Goal: Information Seeking & Learning: Find specific fact

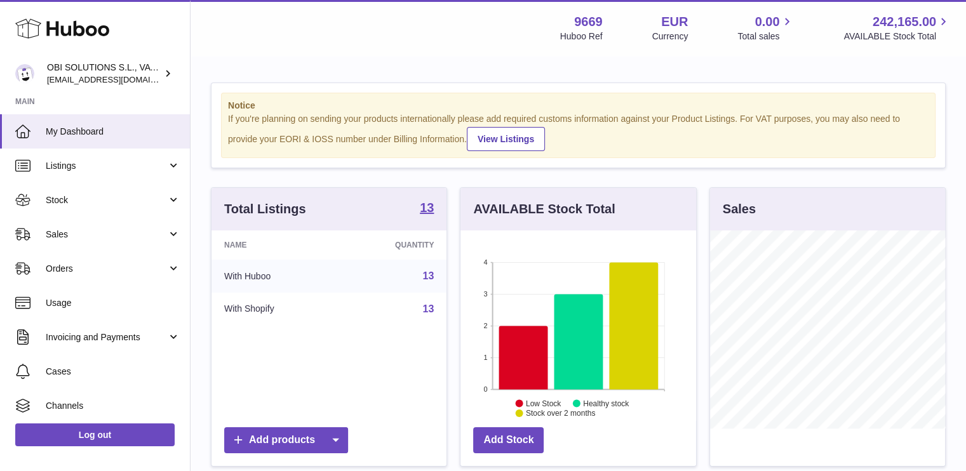
scroll to position [198, 236]
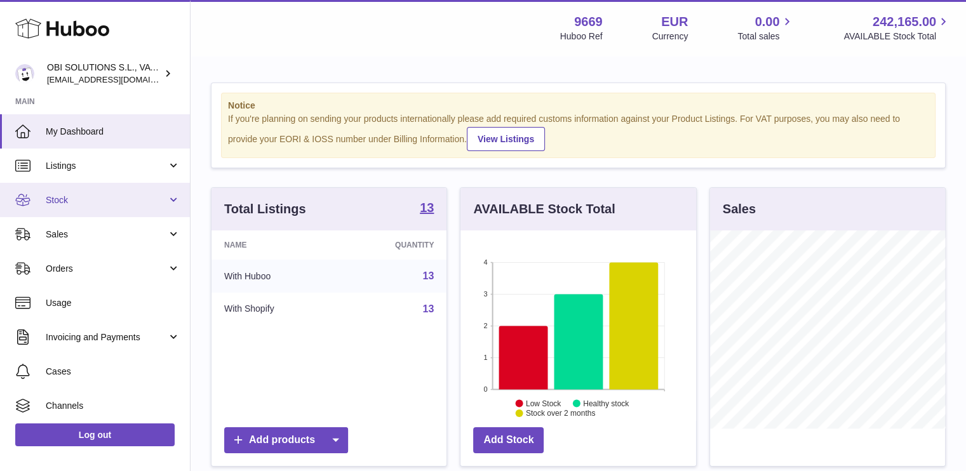
click at [142, 200] on span "Stock" at bounding box center [106, 200] width 121 height 12
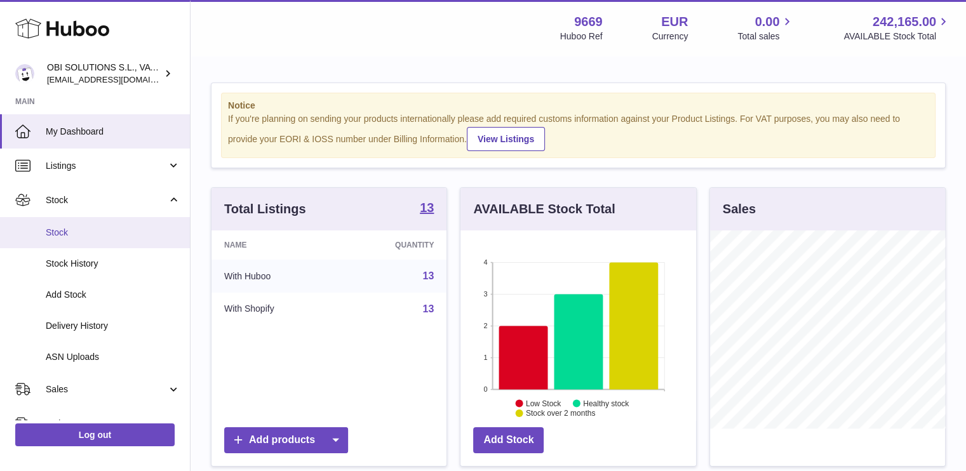
click at [128, 237] on span "Stock" at bounding box center [113, 233] width 135 height 12
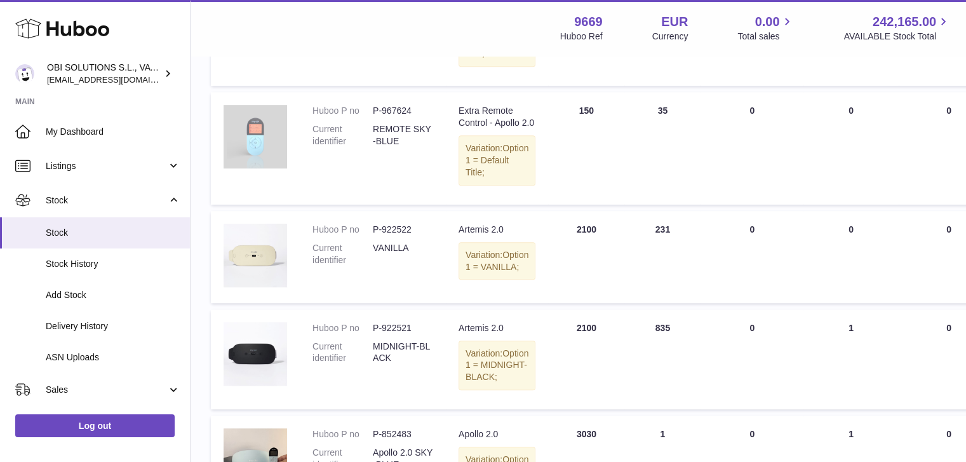
scroll to position [1079, 0]
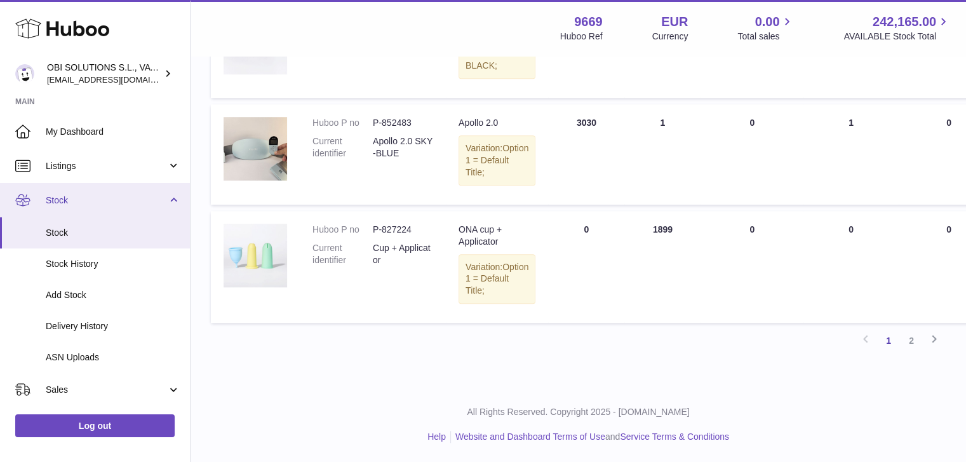
click at [144, 200] on span "Stock" at bounding box center [106, 200] width 121 height 12
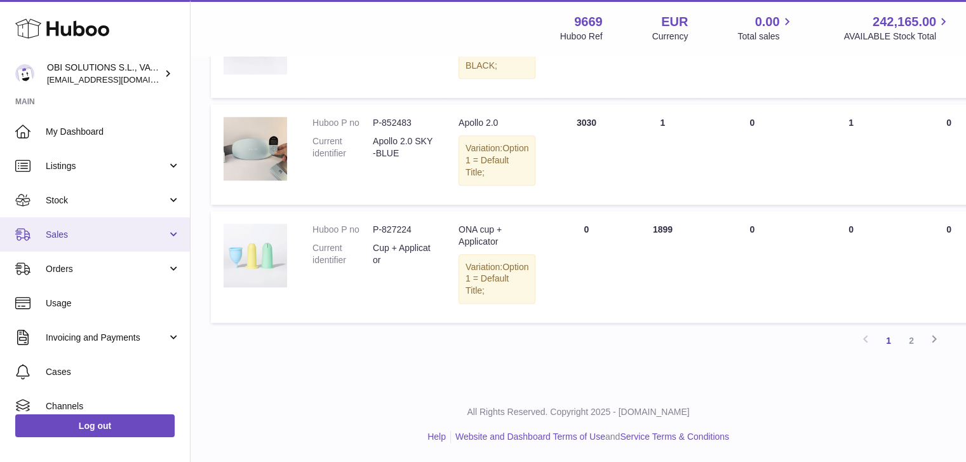
click at [130, 229] on span "Sales" at bounding box center [106, 235] width 121 height 12
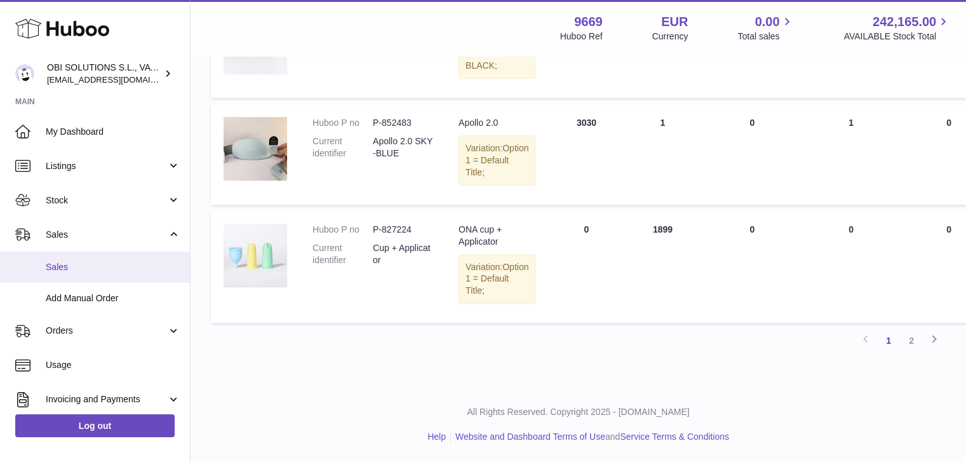
click at [105, 276] on link "Sales" at bounding box center [95, 266] width 190 height 31
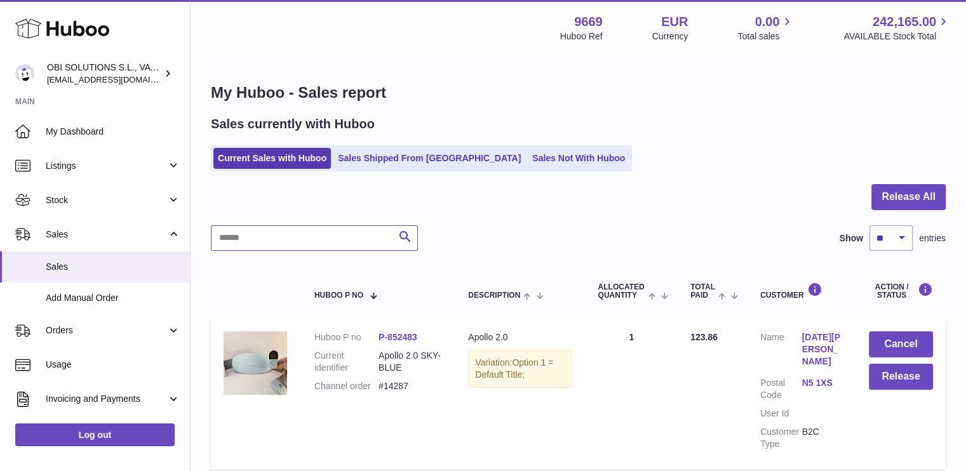
click at [313, 228] on input "text" at bounding box center [314, 237] width 207 height 25
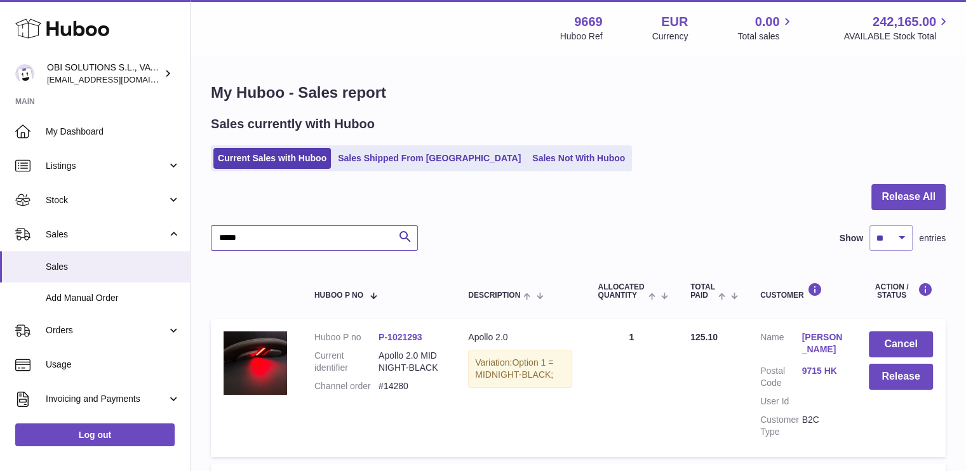
drag, startPoint x: 254, startPoint y: 246, endPoint x: 199, endPoint y: 237, distance: 55.3
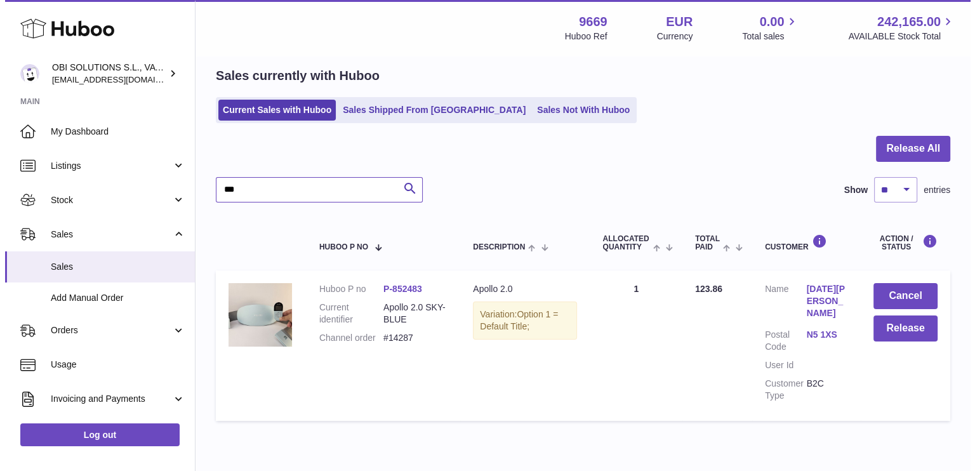
scroll to position [91, 0]
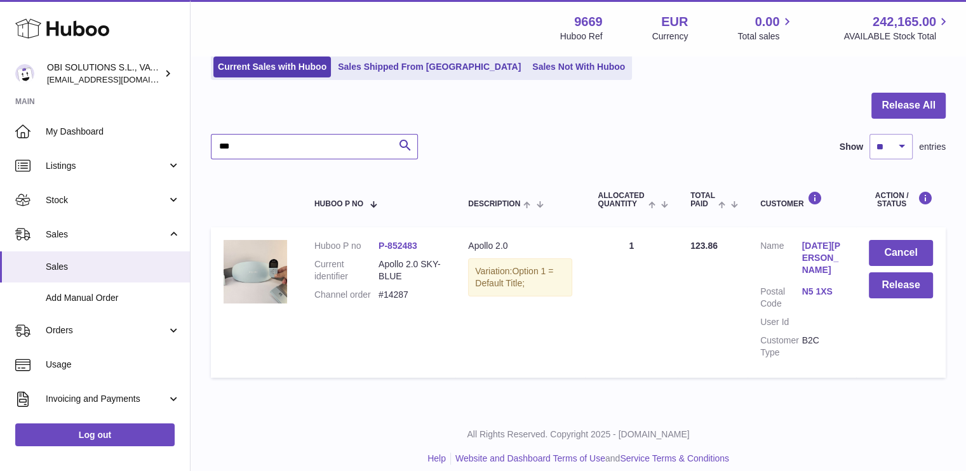
type input "***"
click at [815, 246] on link "[DATE][PERSON_NAME]" at bounding box center [821, 258] width 41 height 36
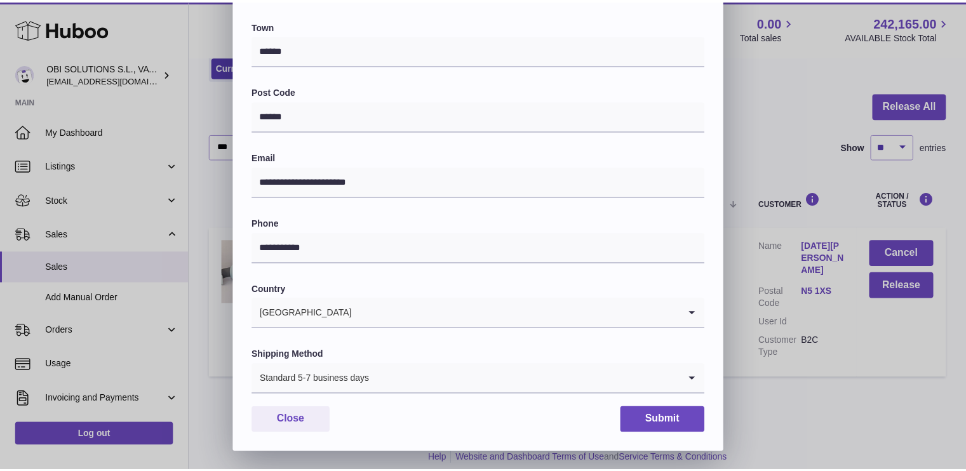
scroll to position [0, 0]
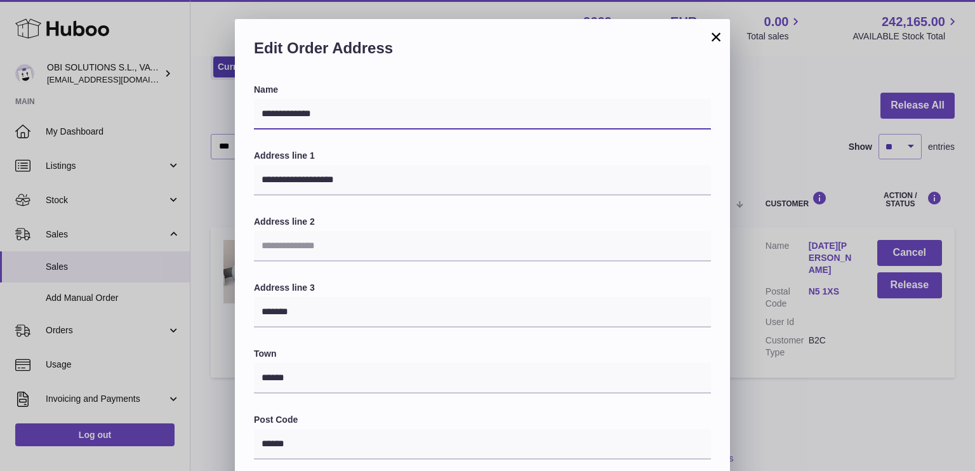
drag, startPoint x: 322, startPoint y: 117, endPoint x: 240, endPoint y: 116, distance: 82.5
click at [240, 116] on div "**********" at bounding box center [482, 432] width 495 height 697
click at [719, 35] on button "×" at bounding box center [715, 36] width 15 height 15
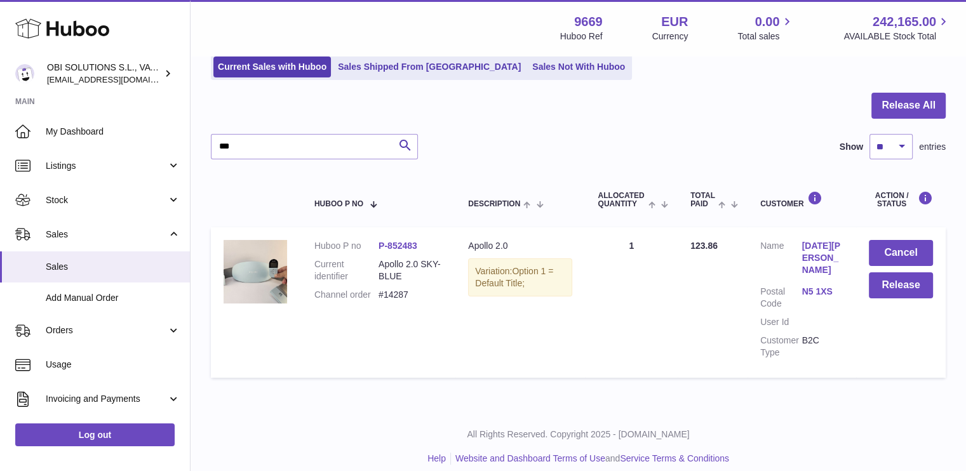
click at [401, 289] on dd "#14287" at bounding box center [410, 295] width 64 height 12
copy dd "14287"
click at [543, 60] on link "Sales Not With Huboo" at bounding box center [579, 66] width 102 height 21
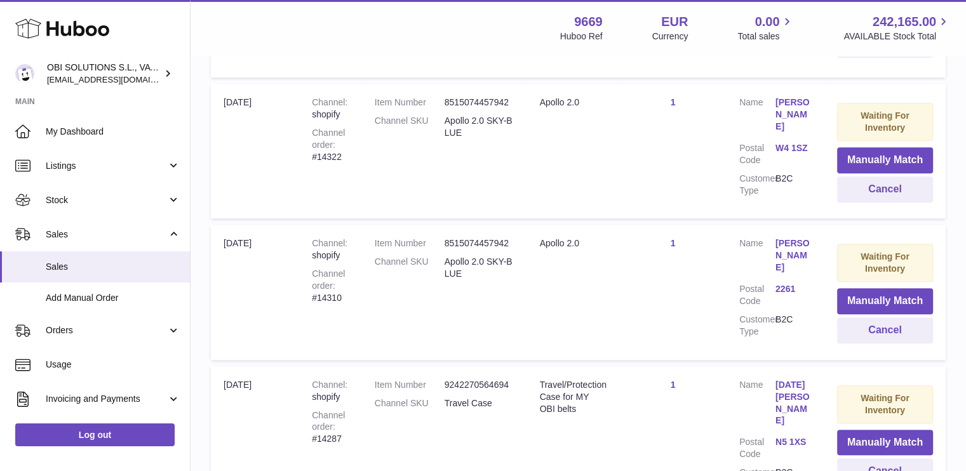
scroll to position [1395, 0]
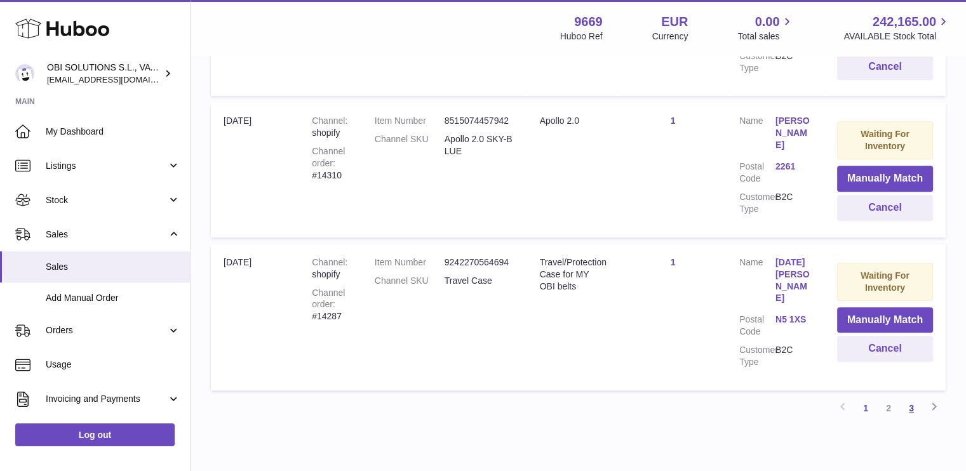
click at [911, 397] on link "3" at bounding box center [911, 408] width 23 height 23
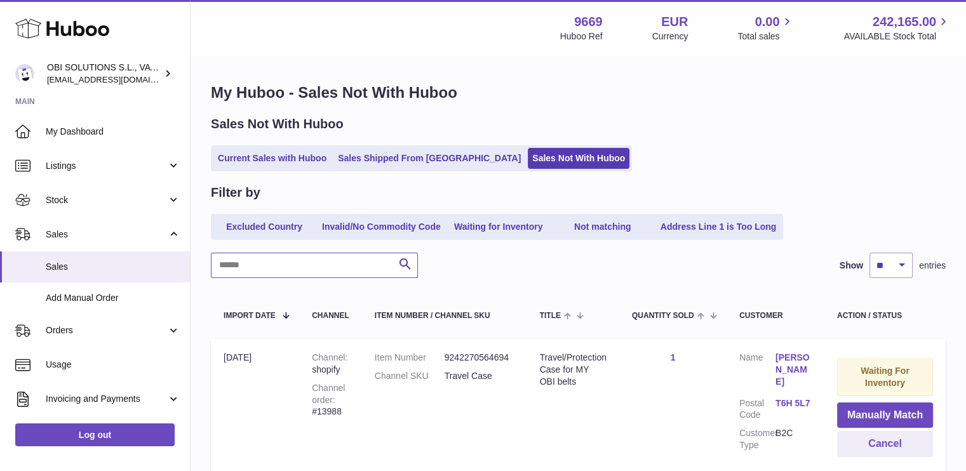
click at [289, 270] on input "text" at bounding box center [314, 265] width 207 height 25
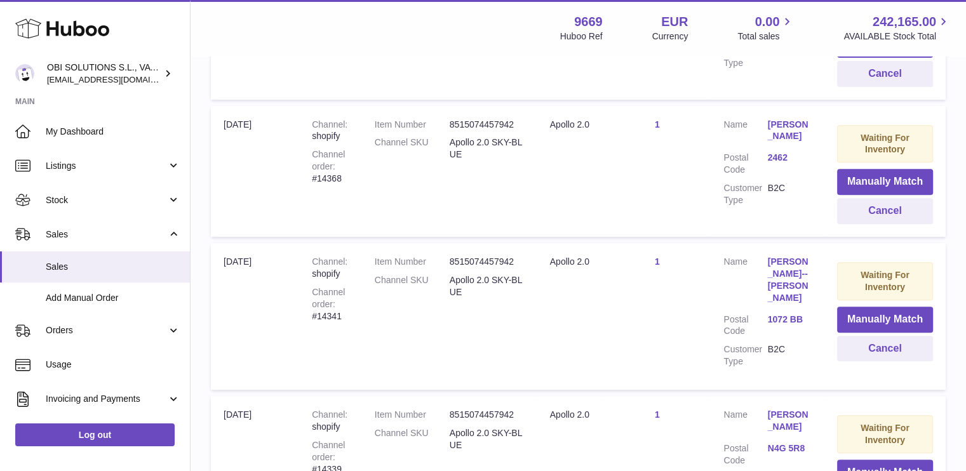
scroll to position [941, 0]
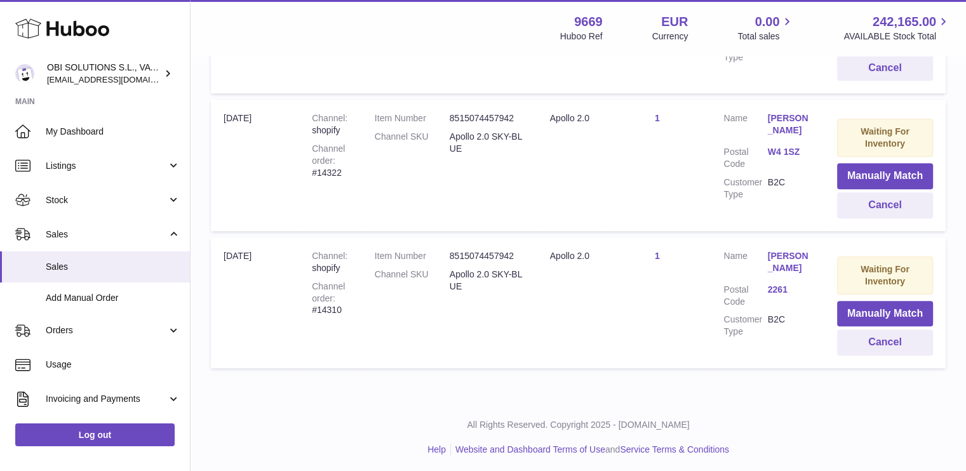
type input "****"
click at [781, 255] on link "Kate Turner" at bounding box center [789, 262] width 44 height 24
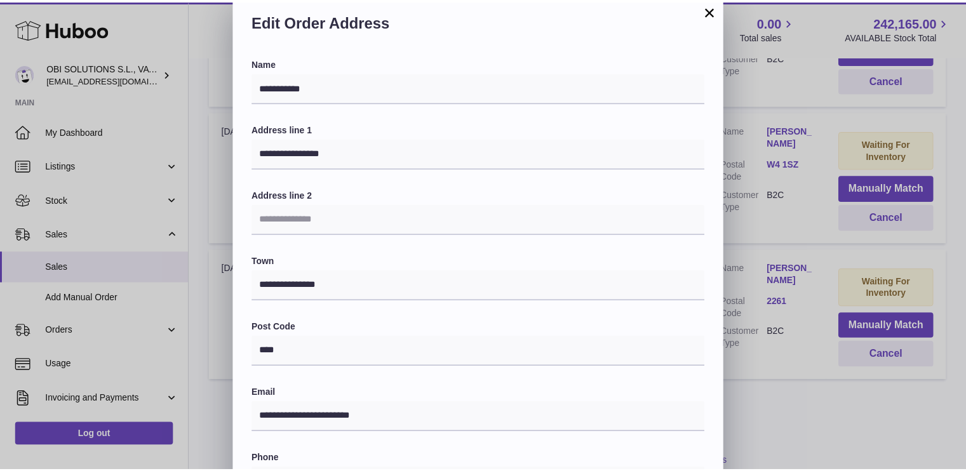
scroll to position [0, 0]
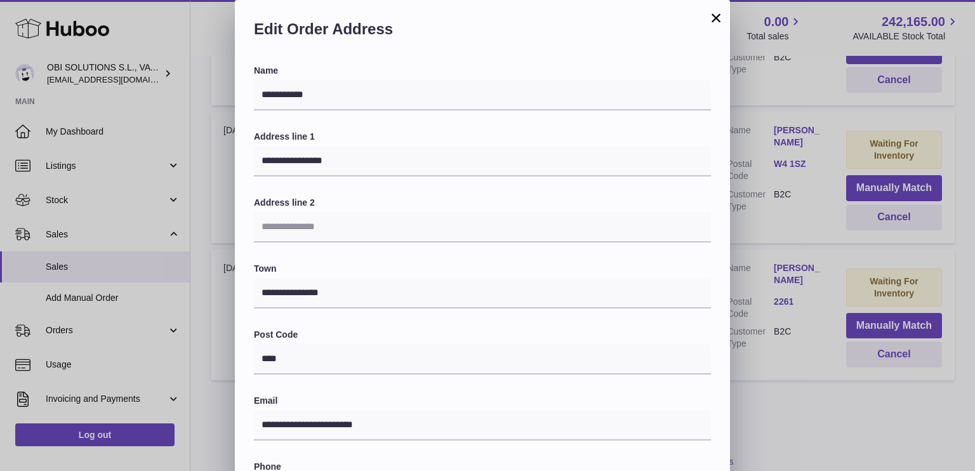
click at [712, 13] on button "×" at bounding box center [715, 17] width 15 height 15
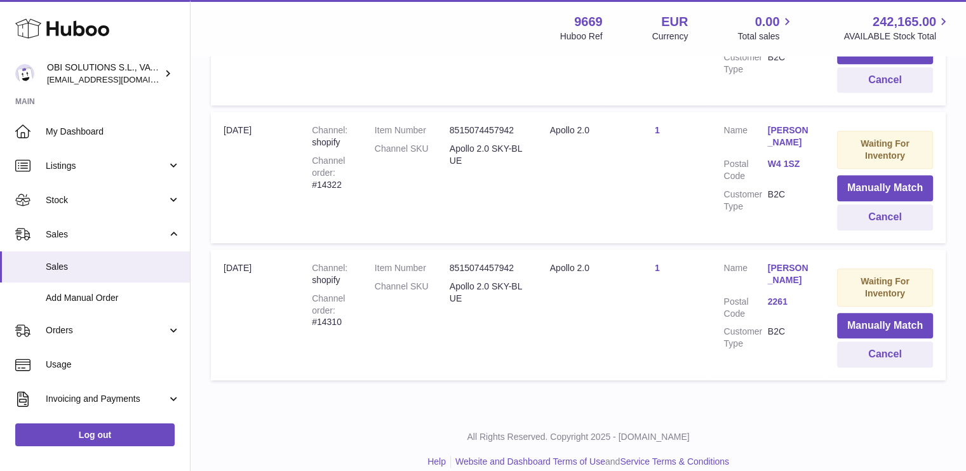
click at [332, 318] on div "Channel order #14310" at bounding box center [330, 311] width 37 height 36
copy div "14310"
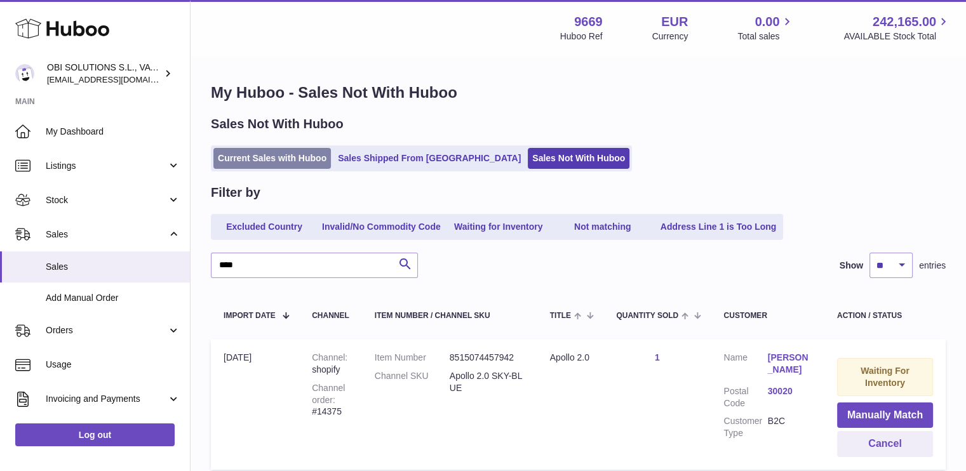
click at [271, 152] on link "Current Sales with Huboo" at bounding box center [271, 158] width 117 height 21
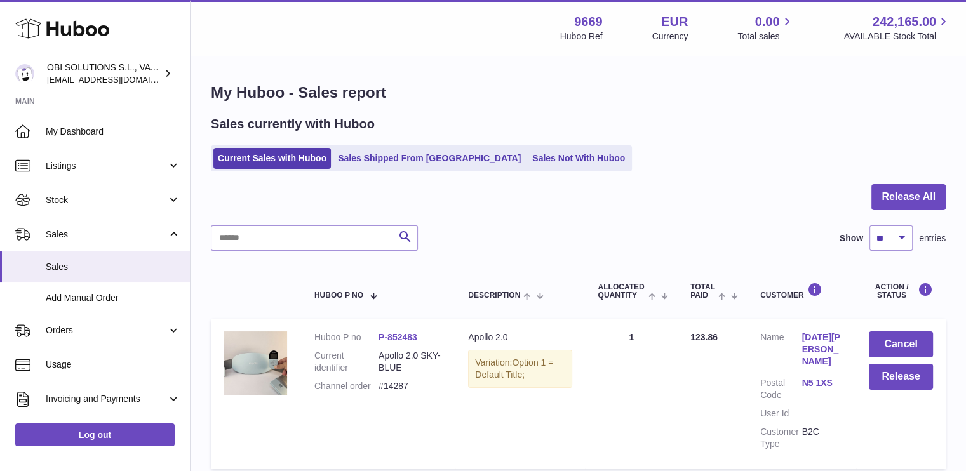
click at [402, 382] on dd "#14287" at bounding box center [410, 386] width 64 height 12
copy dd "14287"
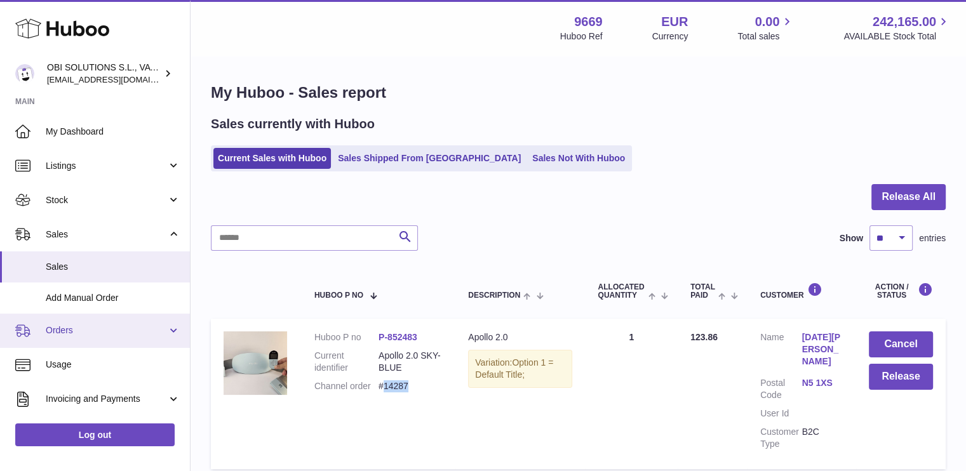
click at [99, 315] on link "Orders" at bounding box center [95, 331] width 190 height 34
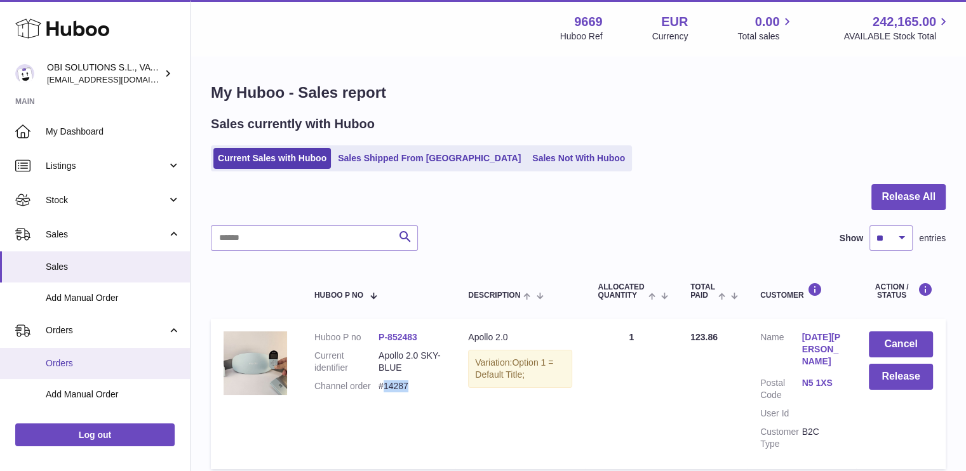
click at [93, 358] on span "Orders" at bounding box center [113, 363] width 135 height 12
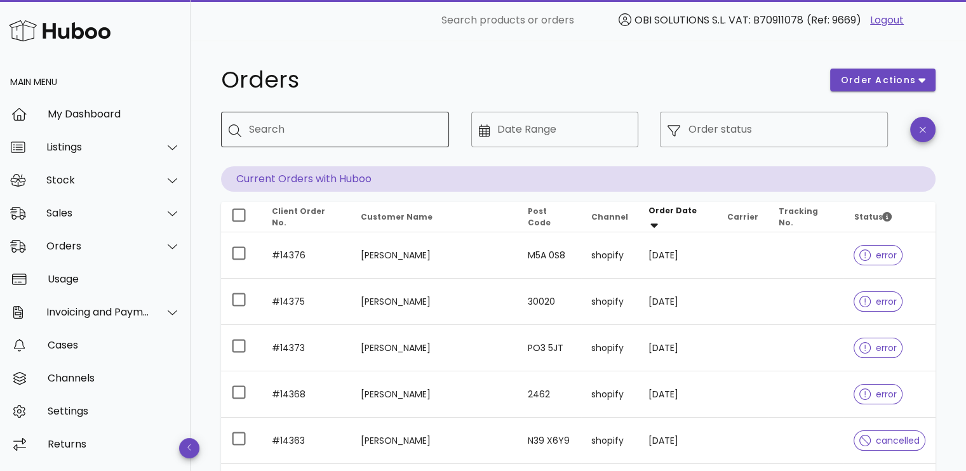
click at [322, 116] on div "Search" at bounding box center [344, 130] width 190 height 36
paste input "*****"
type input "*****"
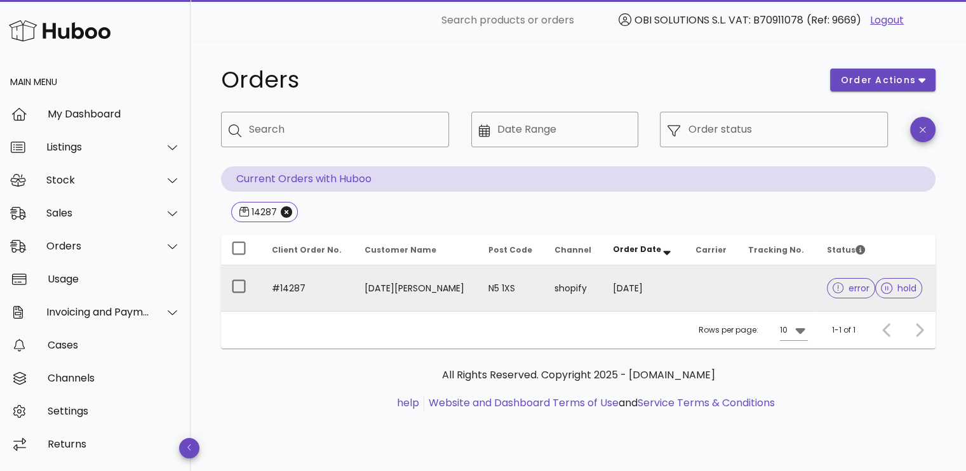
click at [500, 276] on td "N5 1XS" at bounding box center [511, 288] width 66 height 46
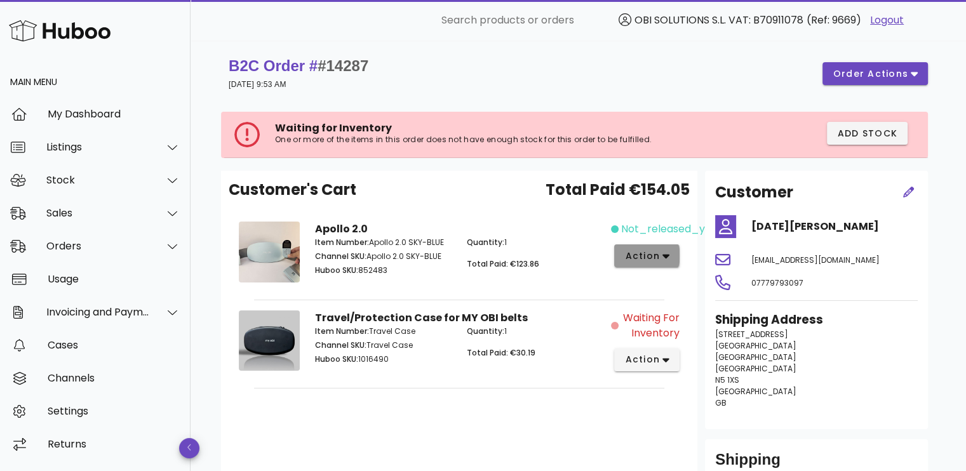
click at [641, 251] on span "action" at bounding box center [642, 255] width 36 height 13
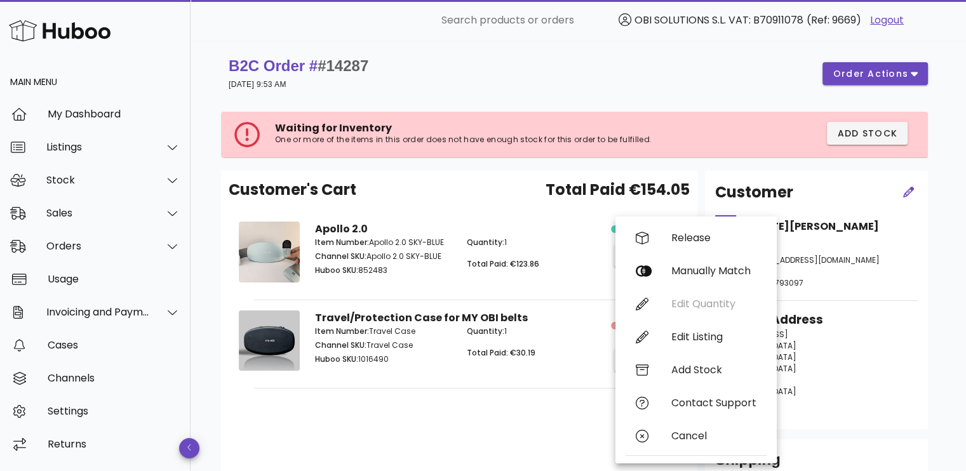
click at [432, 381] on div "Travel/Protection Case for MY OBI belts Item Number: Travel Case Channel SKU: T…" at bounding box center [459, 343] width 304 height 81
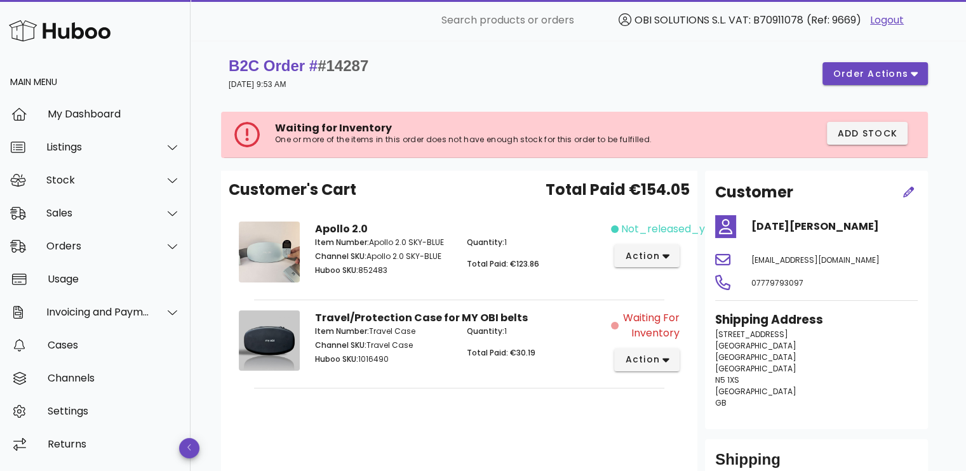
click at [635, 243] on div "not_released_yet action" at bounding box center [649, 254] width 76 height 81
click at [634, 252] on span "action" at bounding box center [642, 255] width 36 height 13
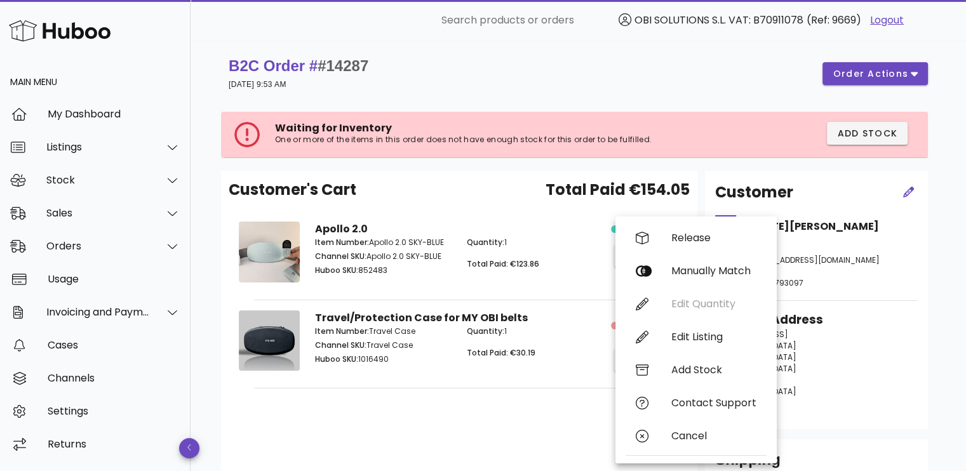
click at [466, 413] on div "Customer's Cart Total Paid €154.05 Apollo 2.0 Item Number: Apollo 2.0 SKY-BLUE …" at bounding box center [459, 343] width 476 height 345
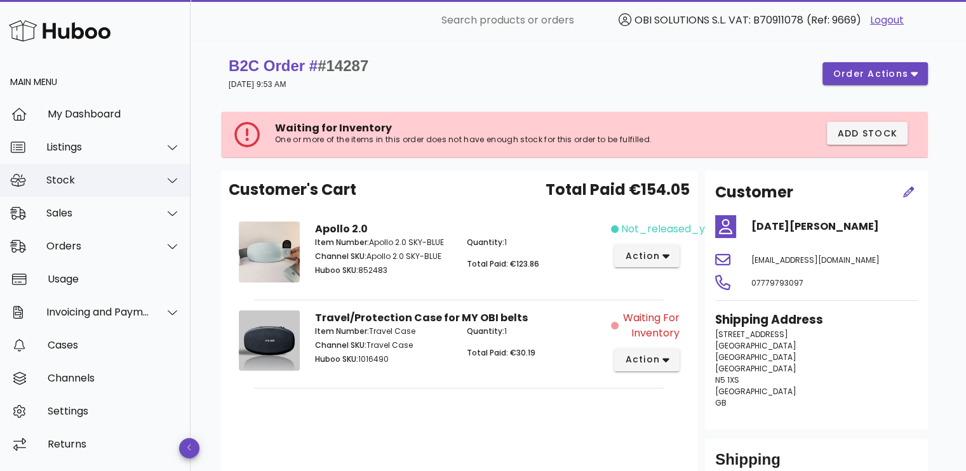
click at [89, 188] on div "Stock" at bounding box center [95, 180] width 190 height 33
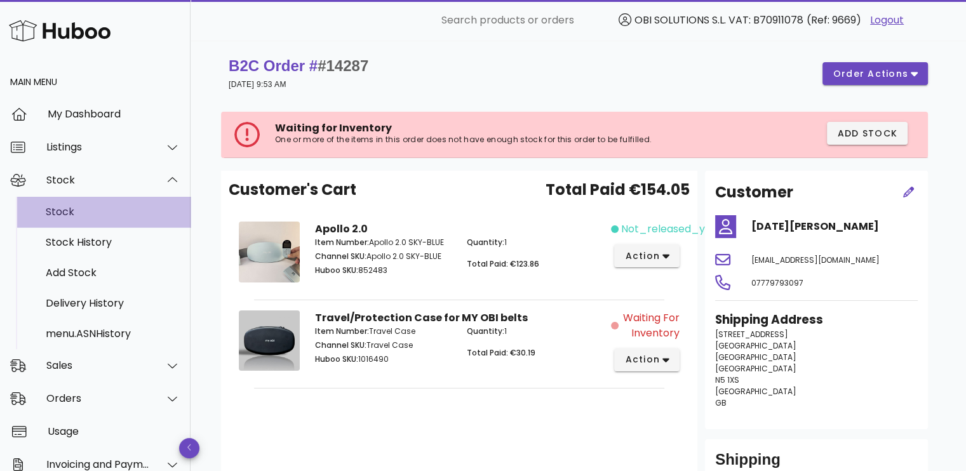
click at [97, 208] on div "Stock" at bounding box center [113, 212] width 135 height 12
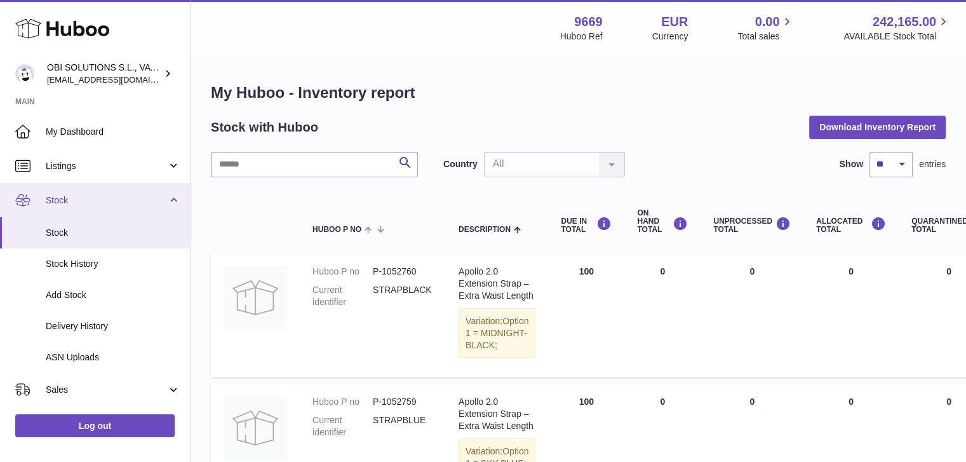
click at [94, 197] on span "Stock" at bounding box center [106, 200] width 121 height 12
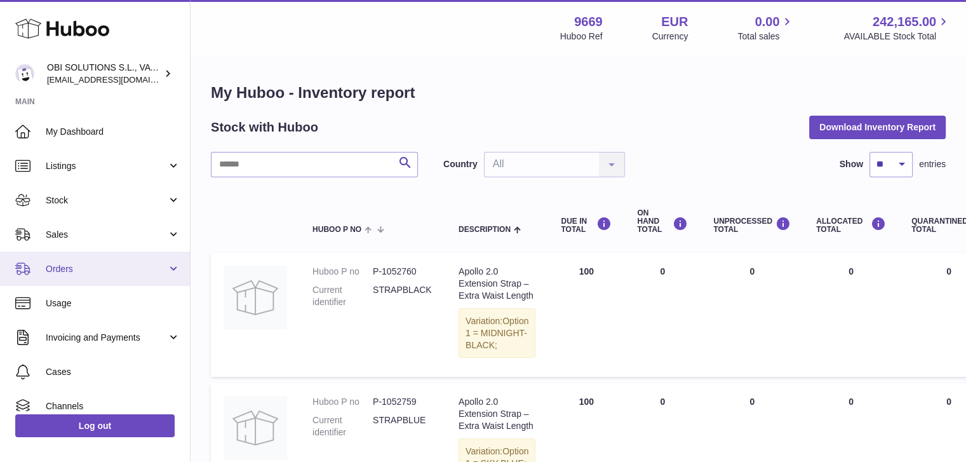
click at [108, 265] on span "Orders" at bounding box center [106, 269] width 121 height 12
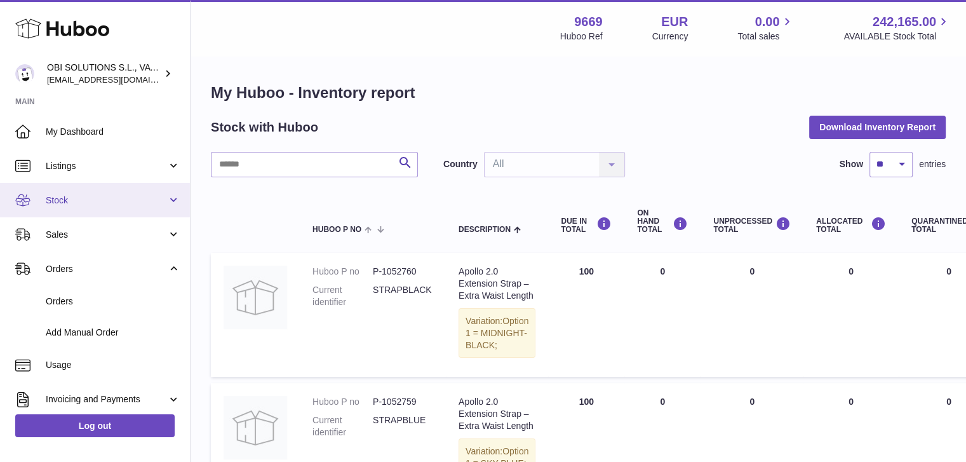
click at [124, 199] on span "Stock" at bounding box center [106, 200] width 121 height 12
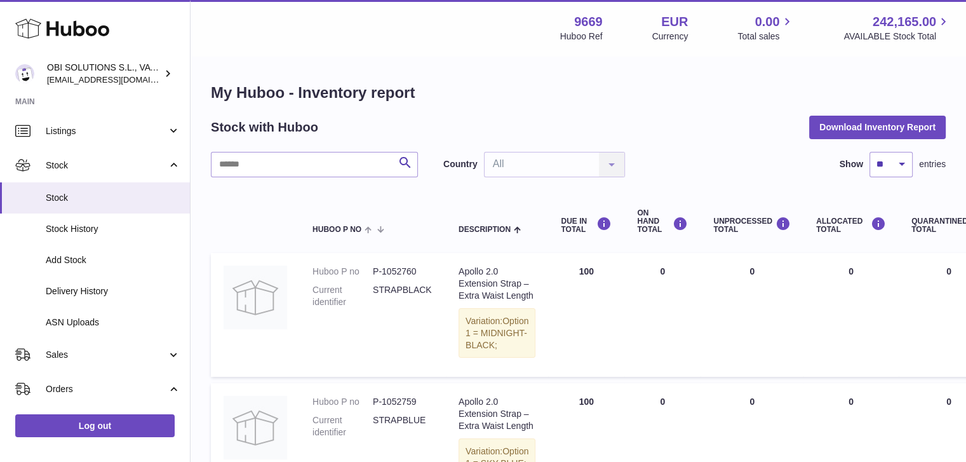
scroll to position [254, 0]
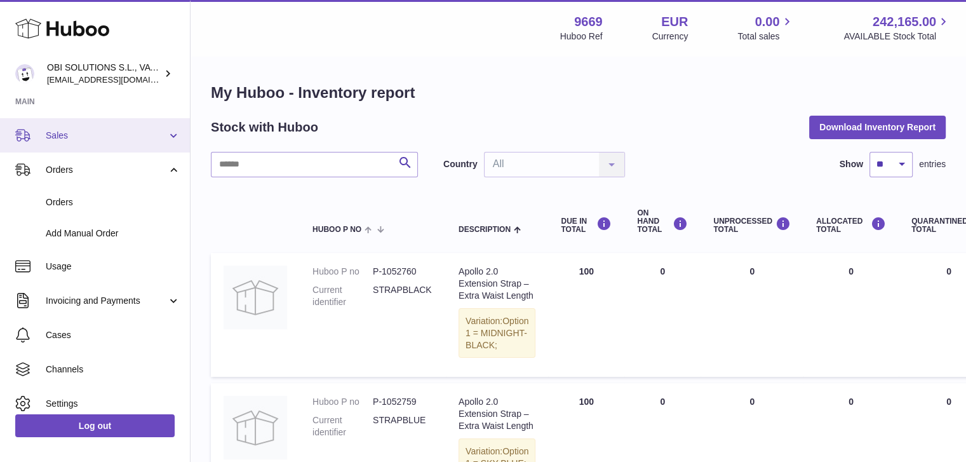
click at [128, 136] on span "Sales" at bounding box center [106, 135] width 121 height 12
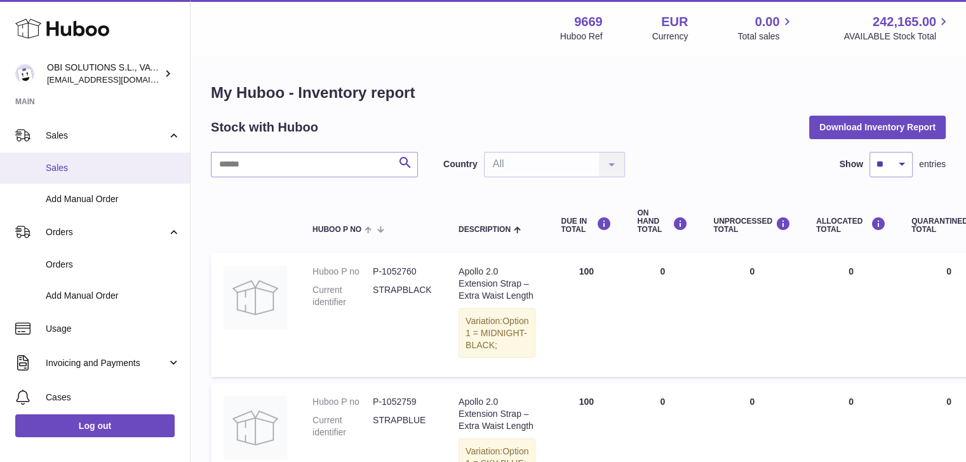
click at [122, 171] on span "Sales" at bounding box center [113, 168] width 135 height 12
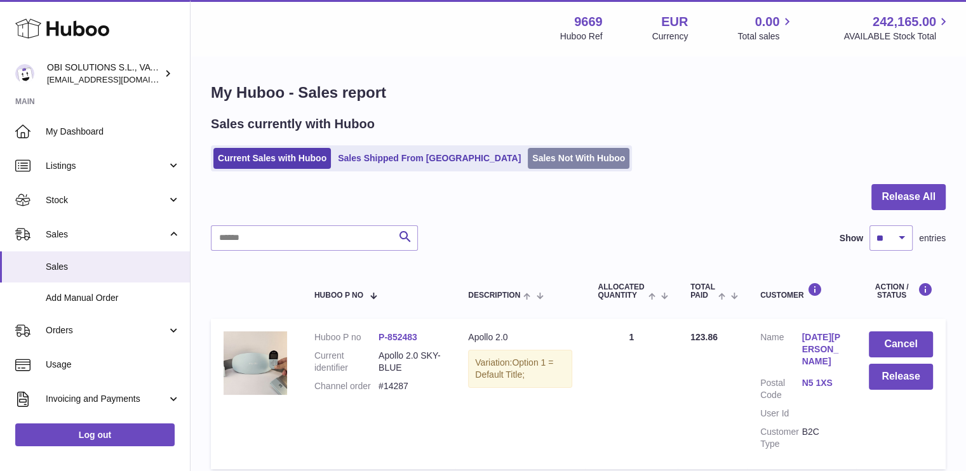
click at [528, 161] on link "Sales Not With Huboo" at bounding box center [579, 158] width 102 height 21
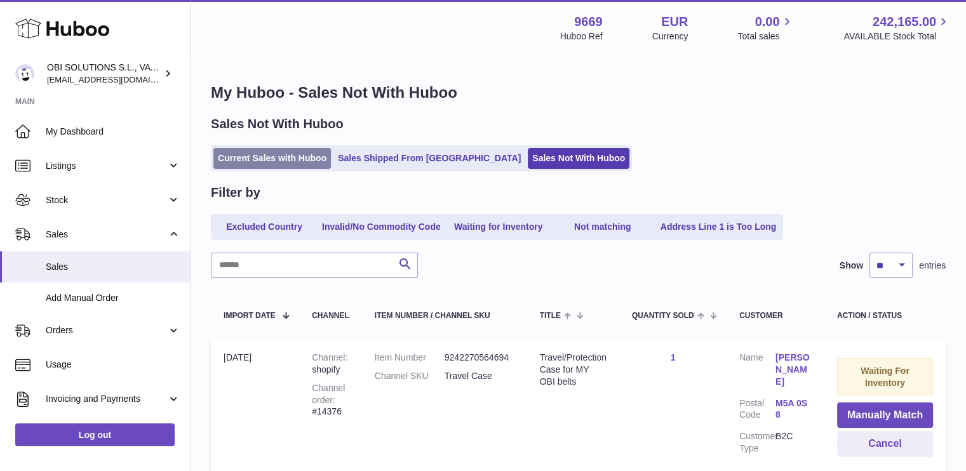
click at [262, 164] on link "Current Sales with Huboo" at bounding box center [271, 158] width 117 height 21
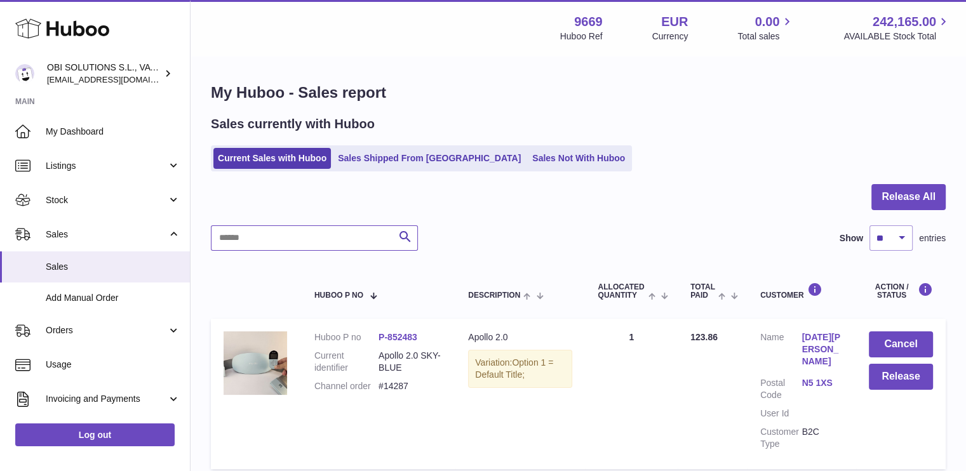
click at [310, 236] on input "text" at bounding box center [314, 237] width 207 height 25
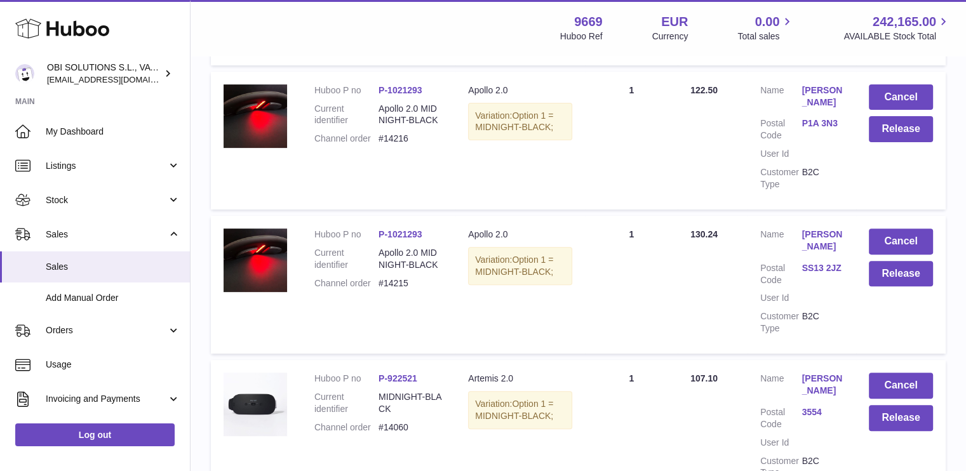
scroll to position [576, 0]
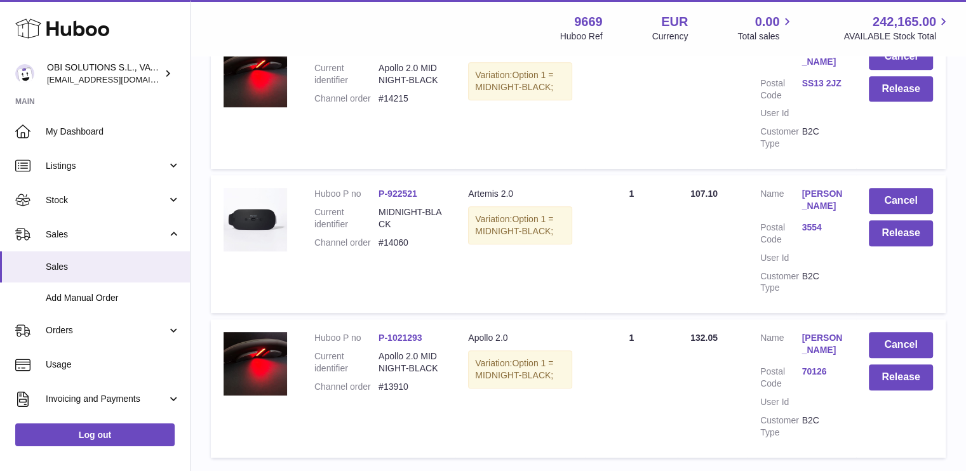
type input "***"
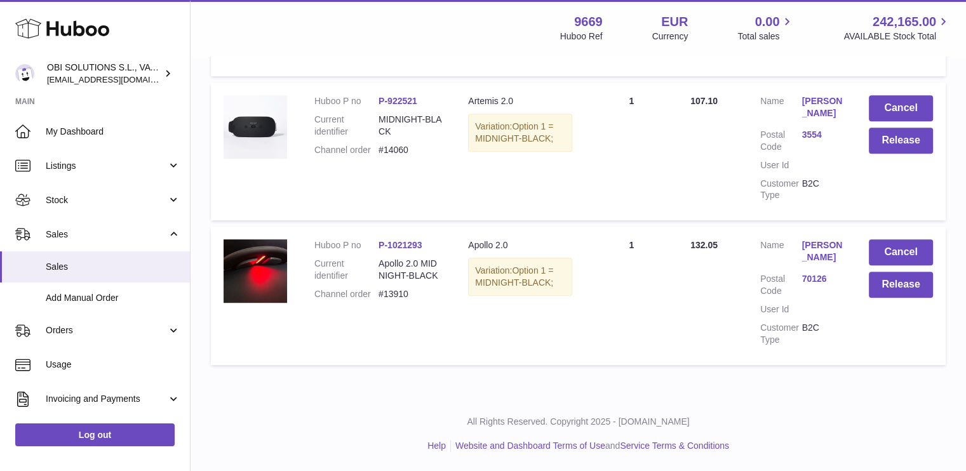
click at [807, 248] on link "Francesca Di Vincenzo Palmieri" at bounding box center [821, 251] width 41 height 24
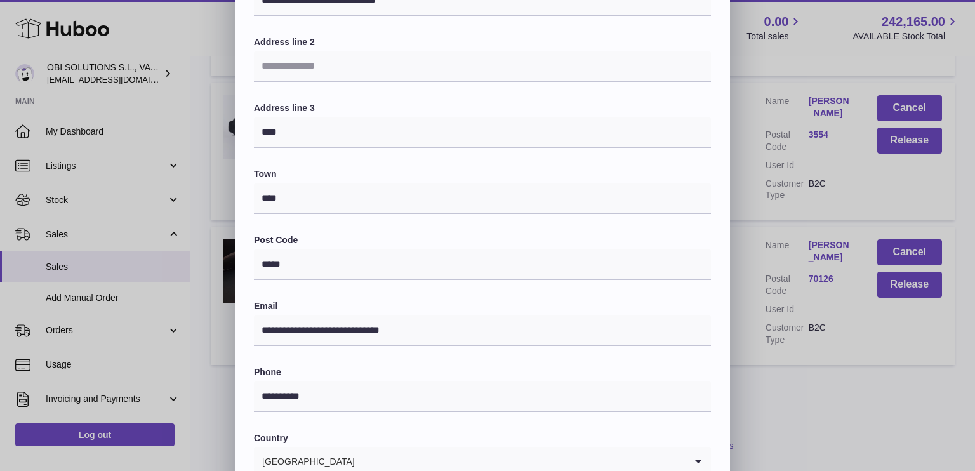
scroll to position [0, 0]
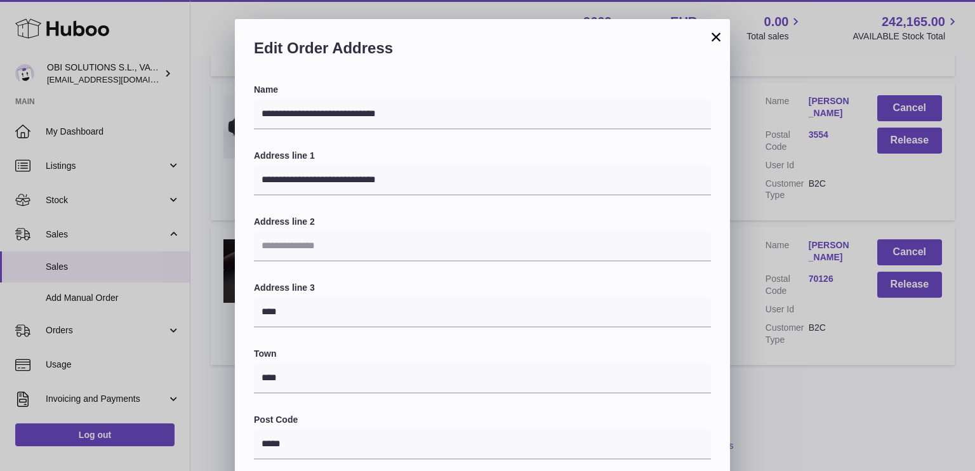
click at [716, 36] on button "×" at bounding box center [715, 36] width 15 height 15
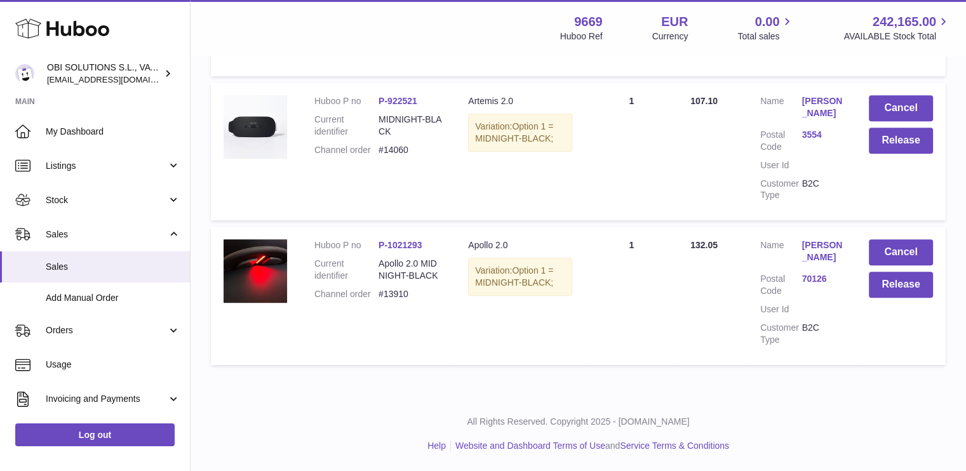
click at [837, 95] on link "Michelle Siebenaler" at bounding box center [821, 107] width 41 height 24
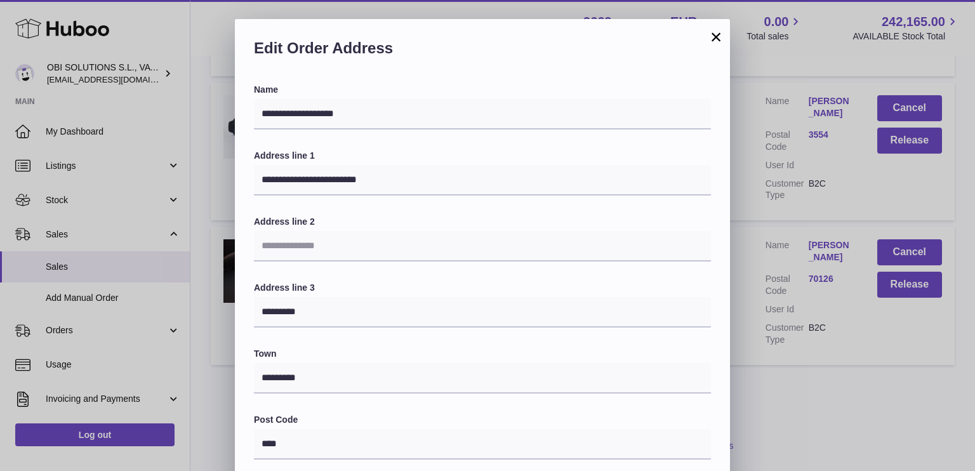
click at [717, 35] on button "×" at bounding box center [715, 36] width 15 height 15
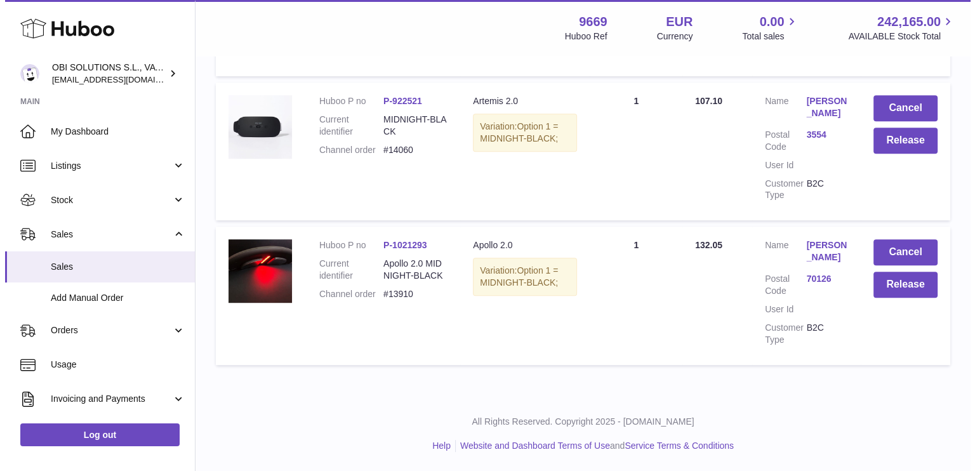
scroll to position [437, 0]
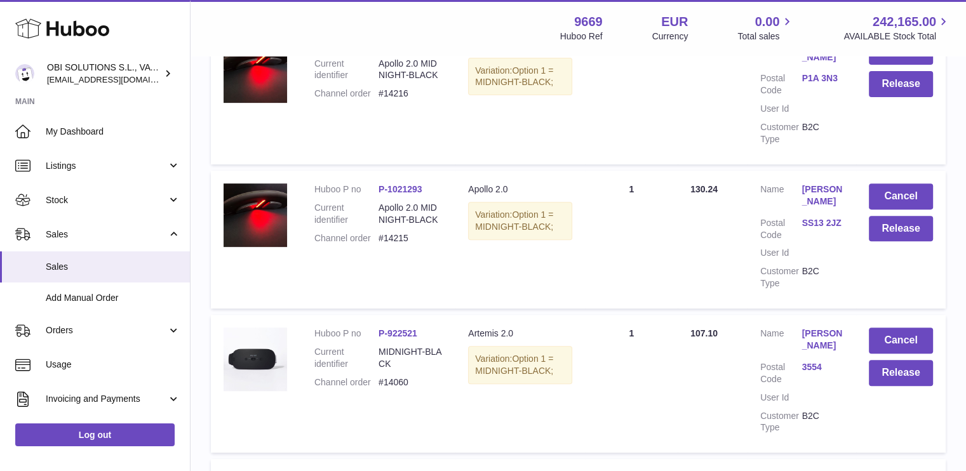
click at [813, 190] on link "Connie Jarrett" at bounding box center [821, 195] width 41 height 24
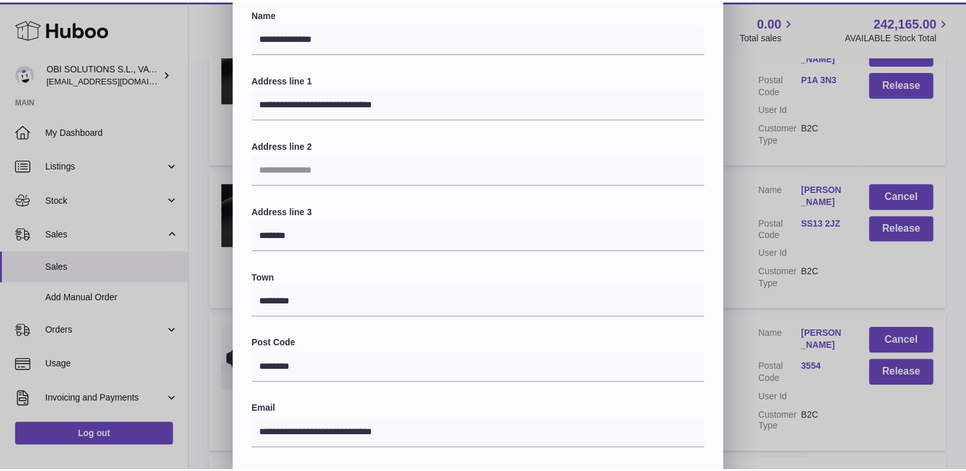
scroll to position [0, 0]
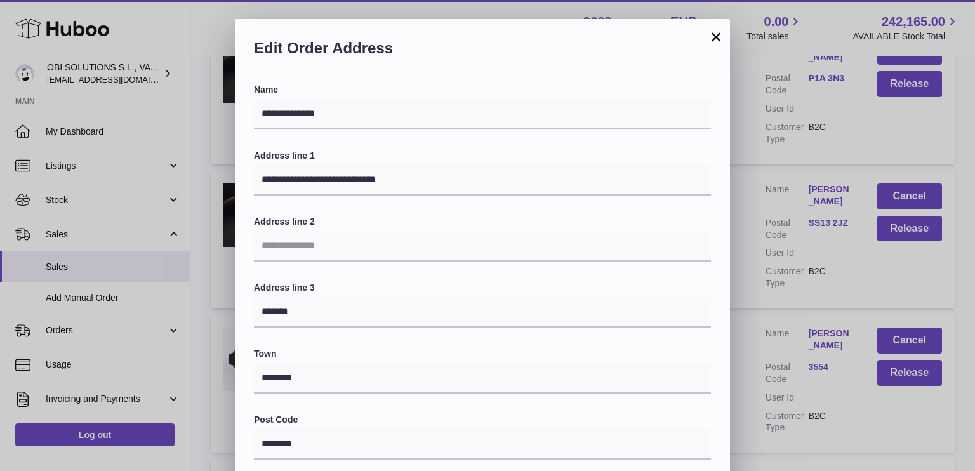
click at [719, 39] on button "×" at bounding box center [715, 36] width 15 height 15
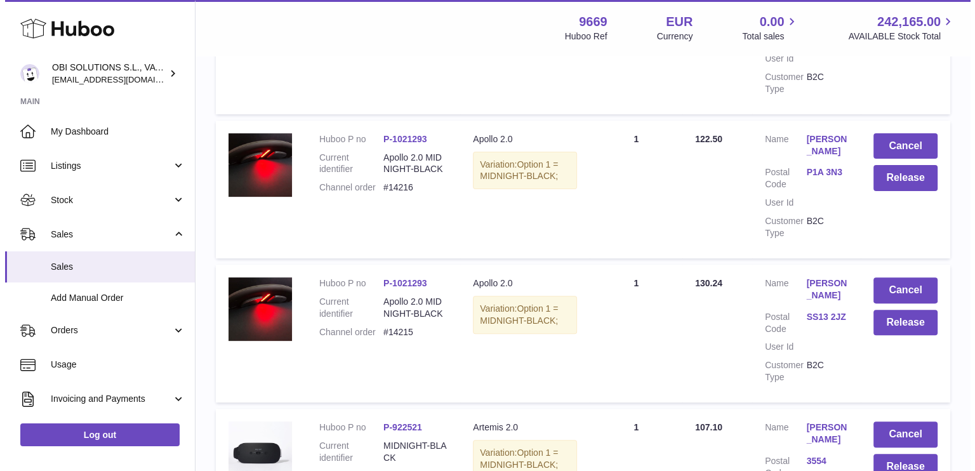
scroll to position [183, 0]
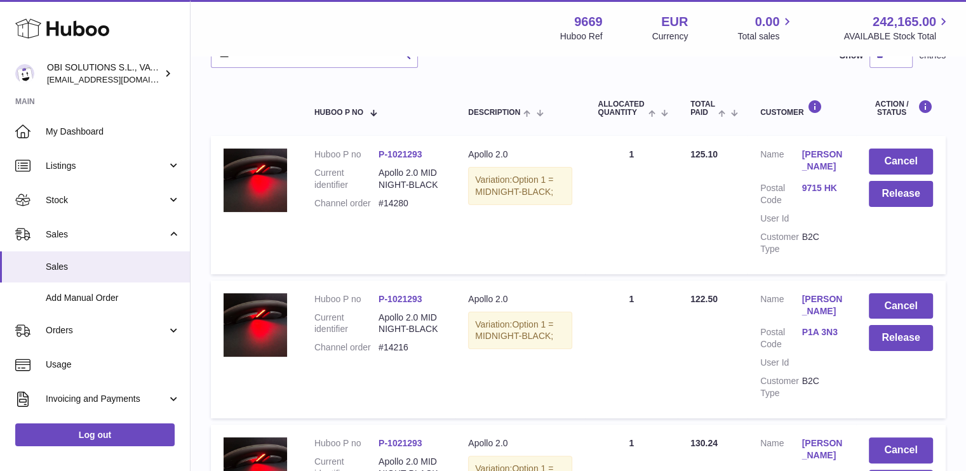
click at [813, 302] on link "Jen McCarthy" at bounding box center [821, 305] width 41 height 24
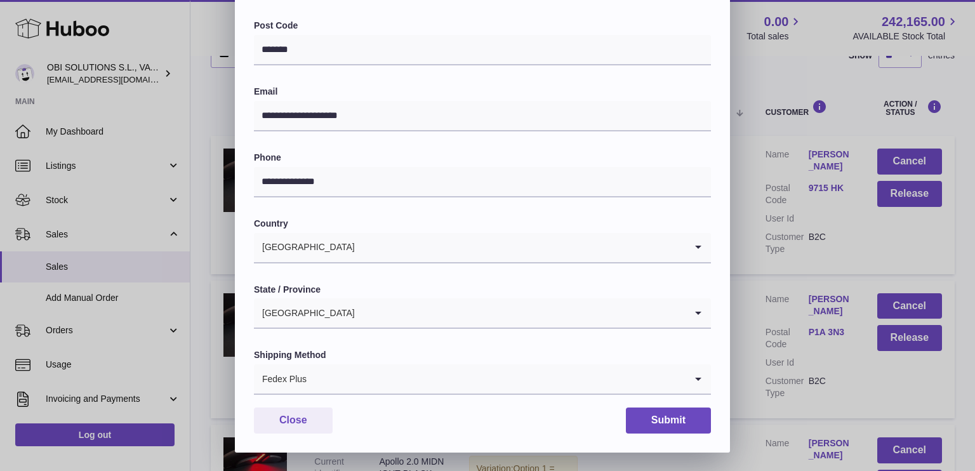
scroll to position [0, 0]
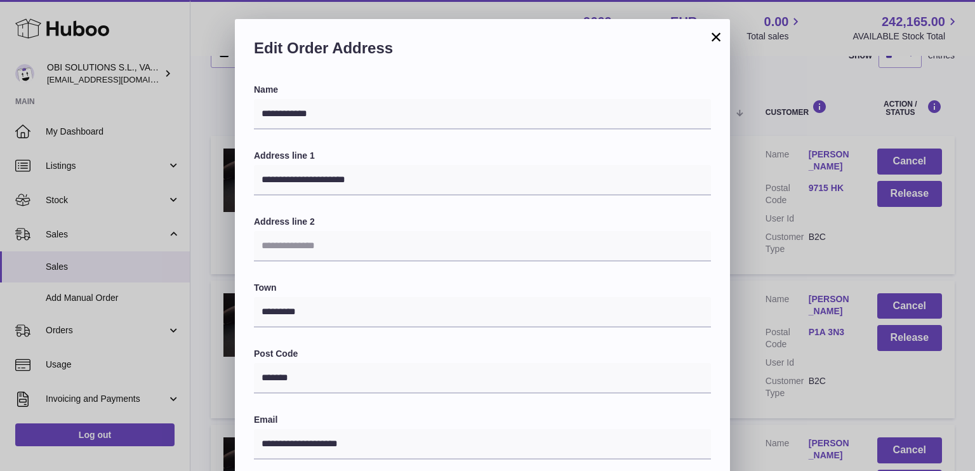
click at [715, 37] on button "×" at bounding box center [715, 36] width 15 height 15
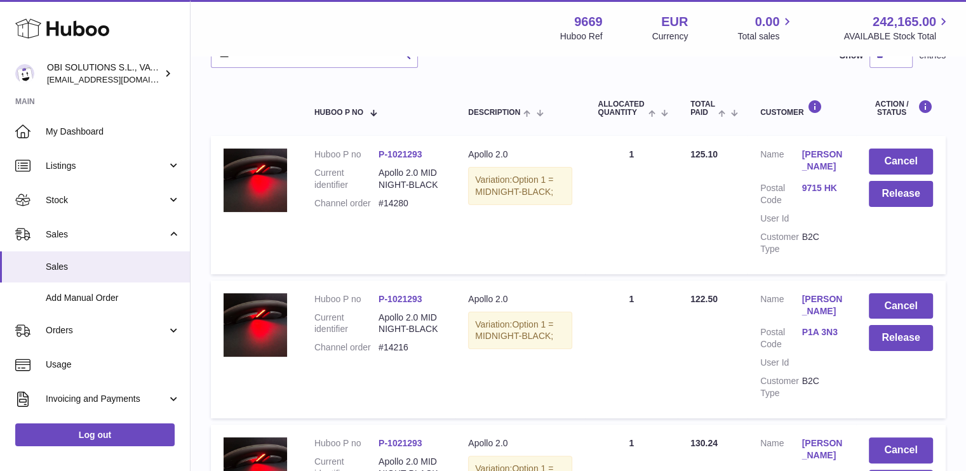
click at [830, 180] on dl "Customer Name Jikke Halsema Postal Code 9715 HK User Id Customer Type B2C" at bounding box center [801, 205] width 83 height 112
click at [819, 165] on link "Jikke Halsema" at bounding box center [821, 161] width 41 height 24
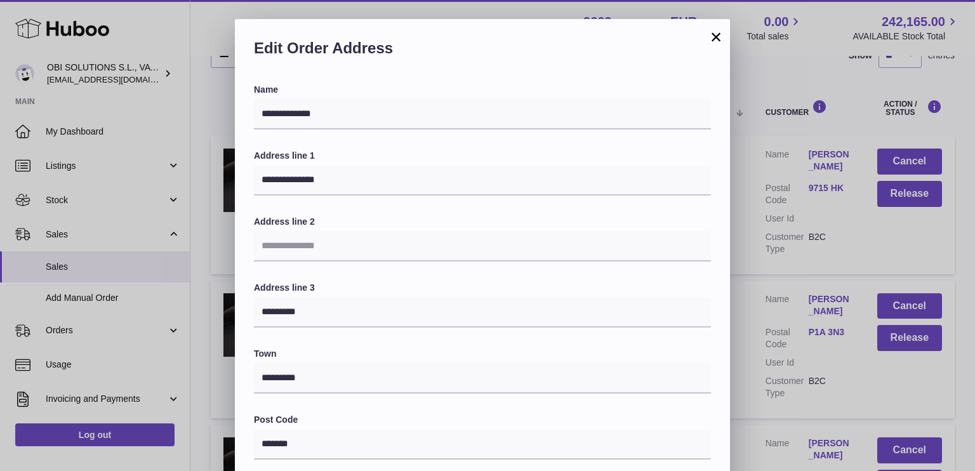
click at [714, 33] on button "×" at bounding box center [715, 36] width 15 height 15
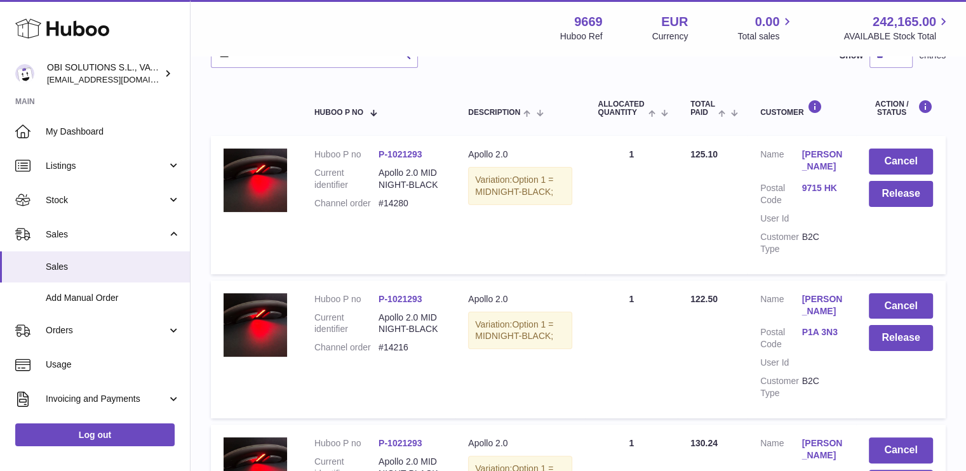
click at [820, 315] on dd "Jen McCarthy" at bounding box center [821, 306] width 41 height 27
click at [814, 303] on link "Jen McCarthy" at bounding box center [821, 305] width 41 height 24
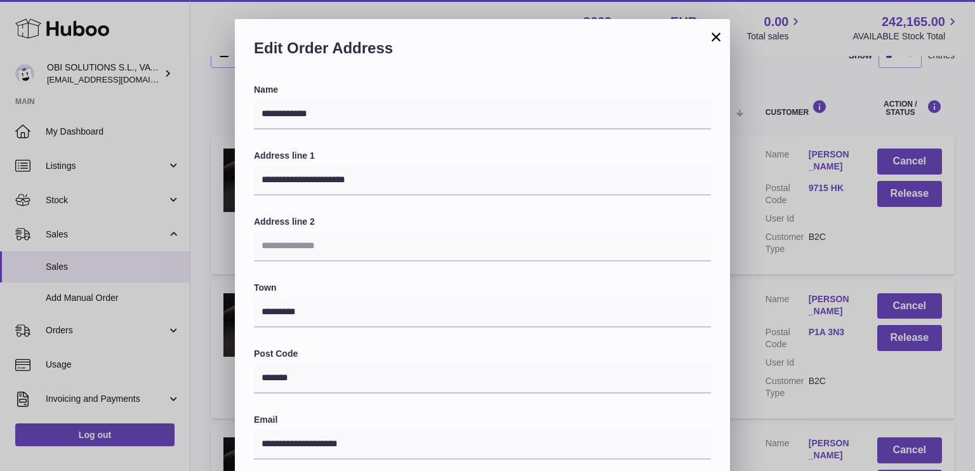
click at [715, 32] on button "×" at bounding box center [715, 36] width 15 height 15
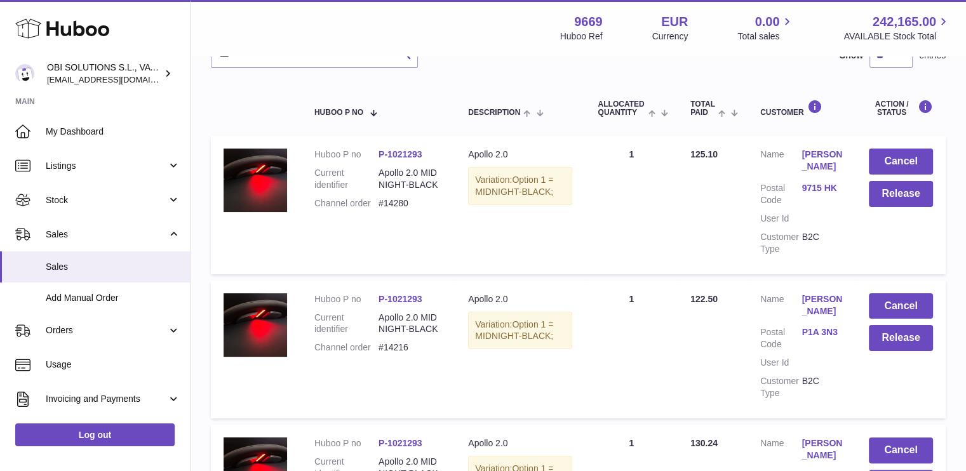
click at [401, 342] on dd "#14216" at bounding box center [410, 348] width 64 height 12
copy dd "14216"
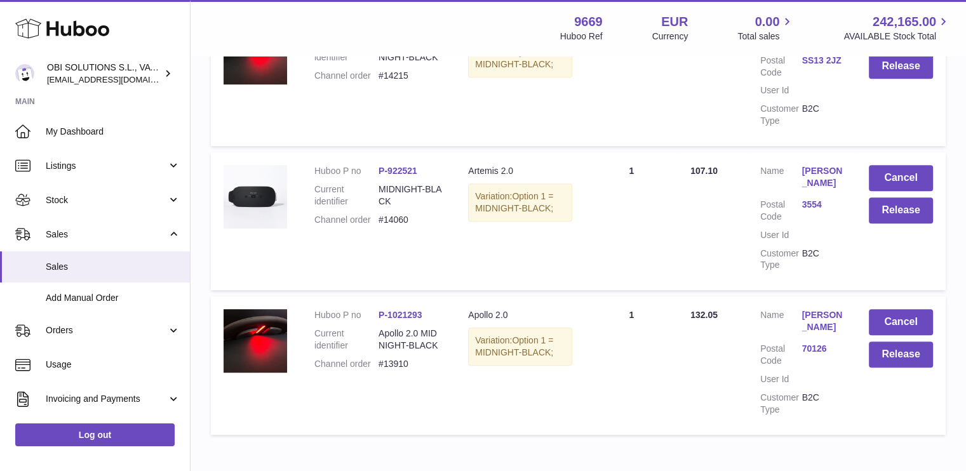
scroll to position [691, 0]
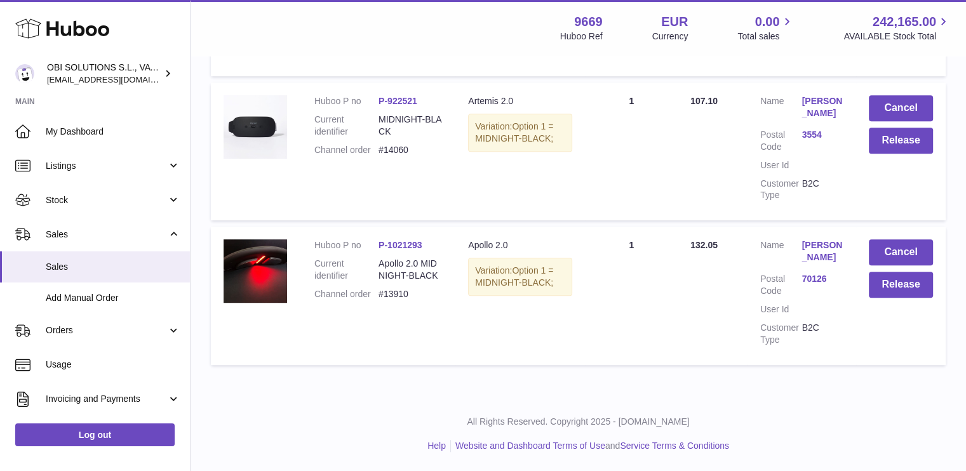
click at [395, 288] on dd "#13910" at bounding box center [410, 294] width 64 height 12
copy dd "13910"
